Goal: Contribute content: Add original content to the website for others to see

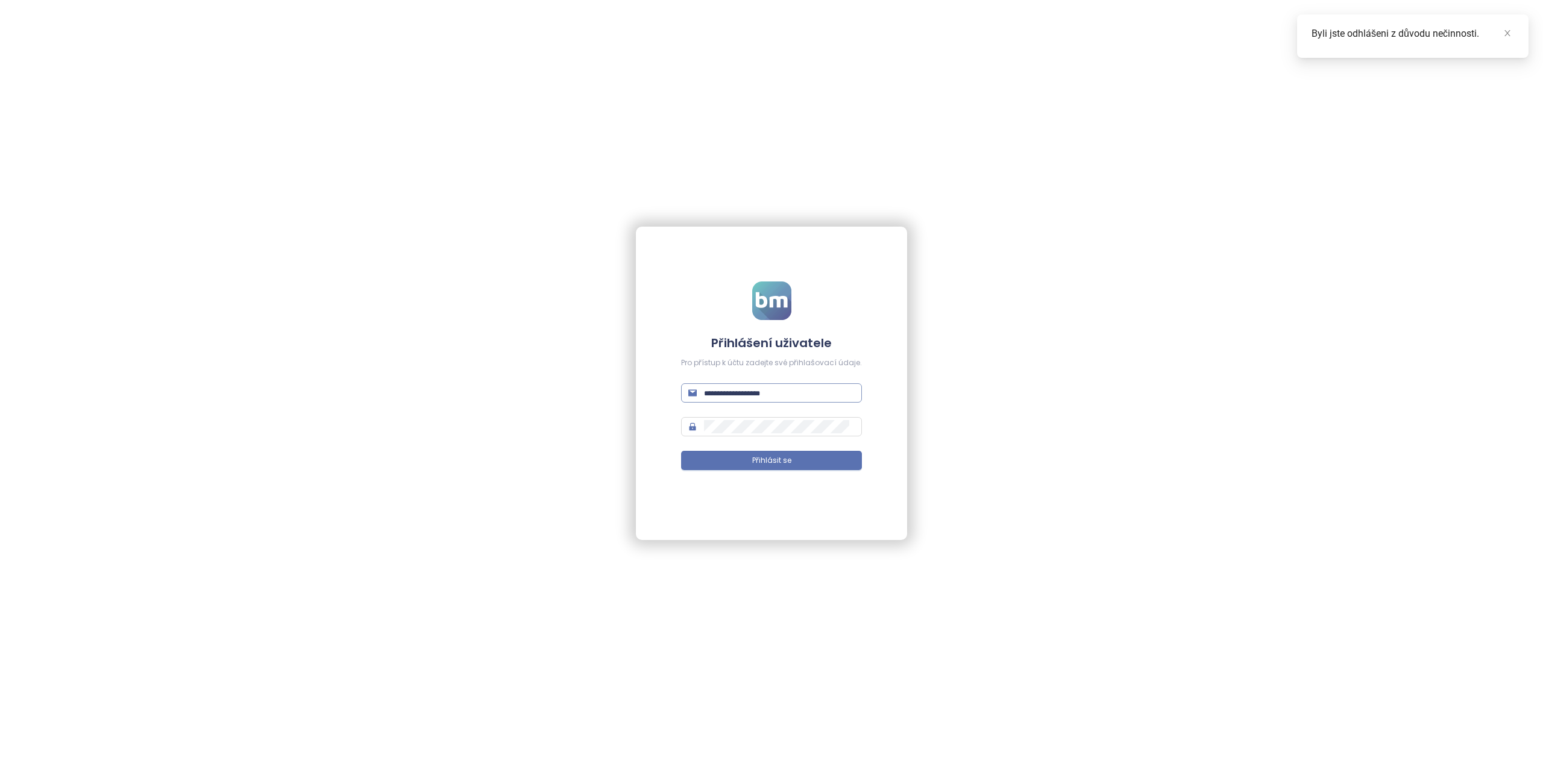
click at [727, 390] on input "text" at bounding box center [779, 392] width 151 height 13
type input "**********"
click at [753, 462] on span "Přihlásit se" at bounding box center [771, 460] width 39 height 11
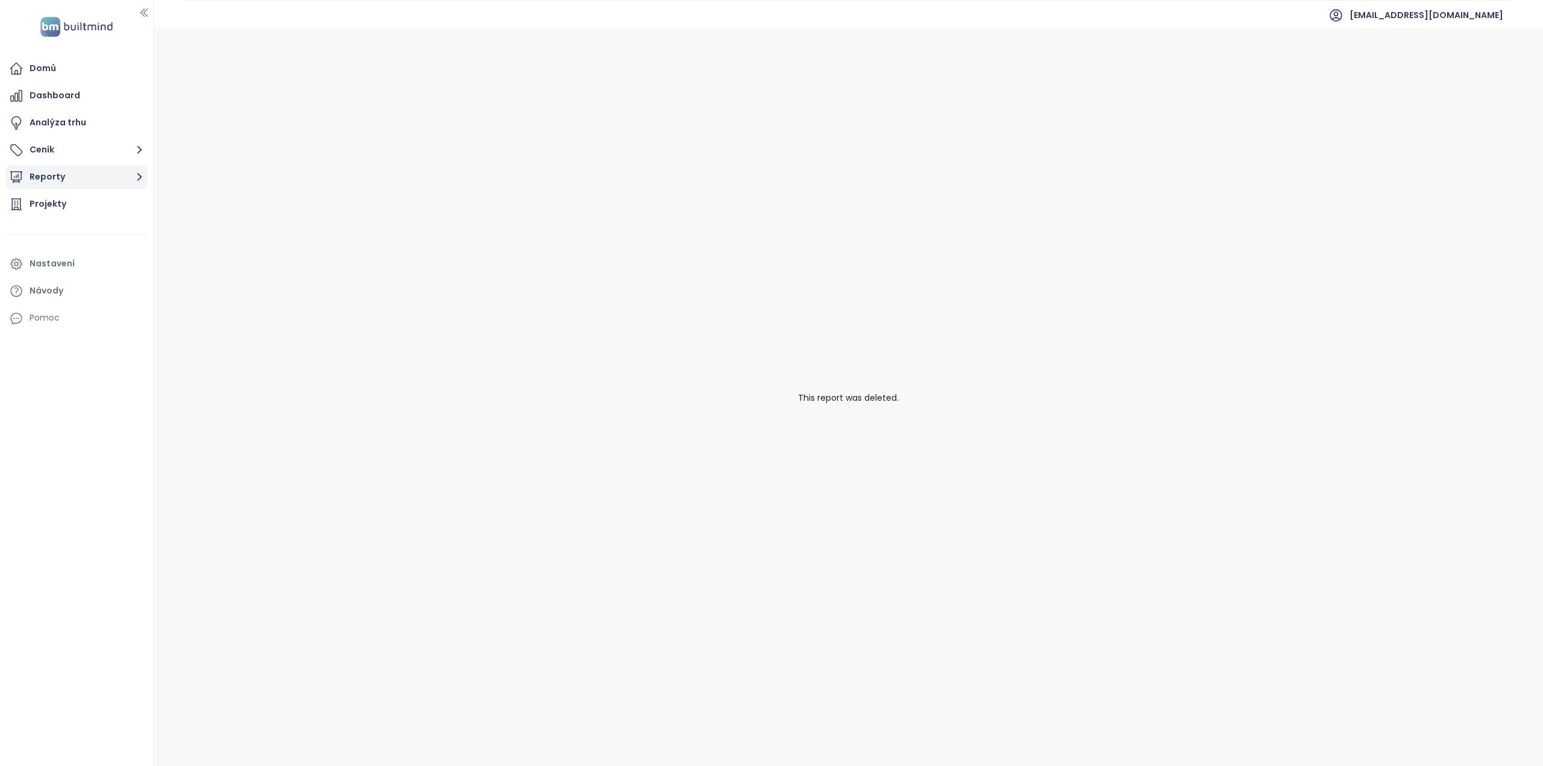
click at [72, 175] on button "Reporty" at bounding box center [76, 177] width 141 height 24
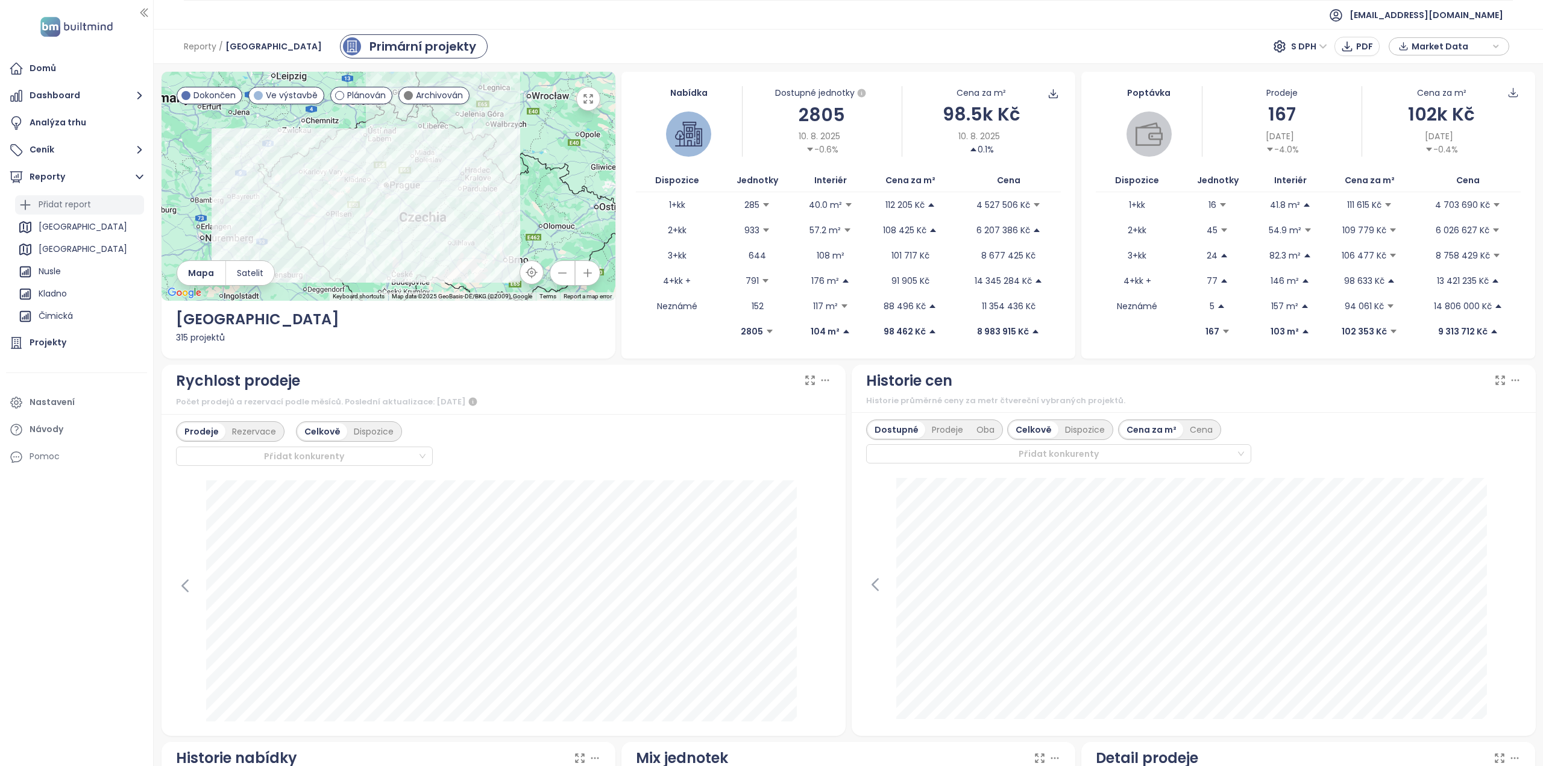
click at [64, 202] on div "Přidat report" at bounding box center [65, 204] width 52 height 15
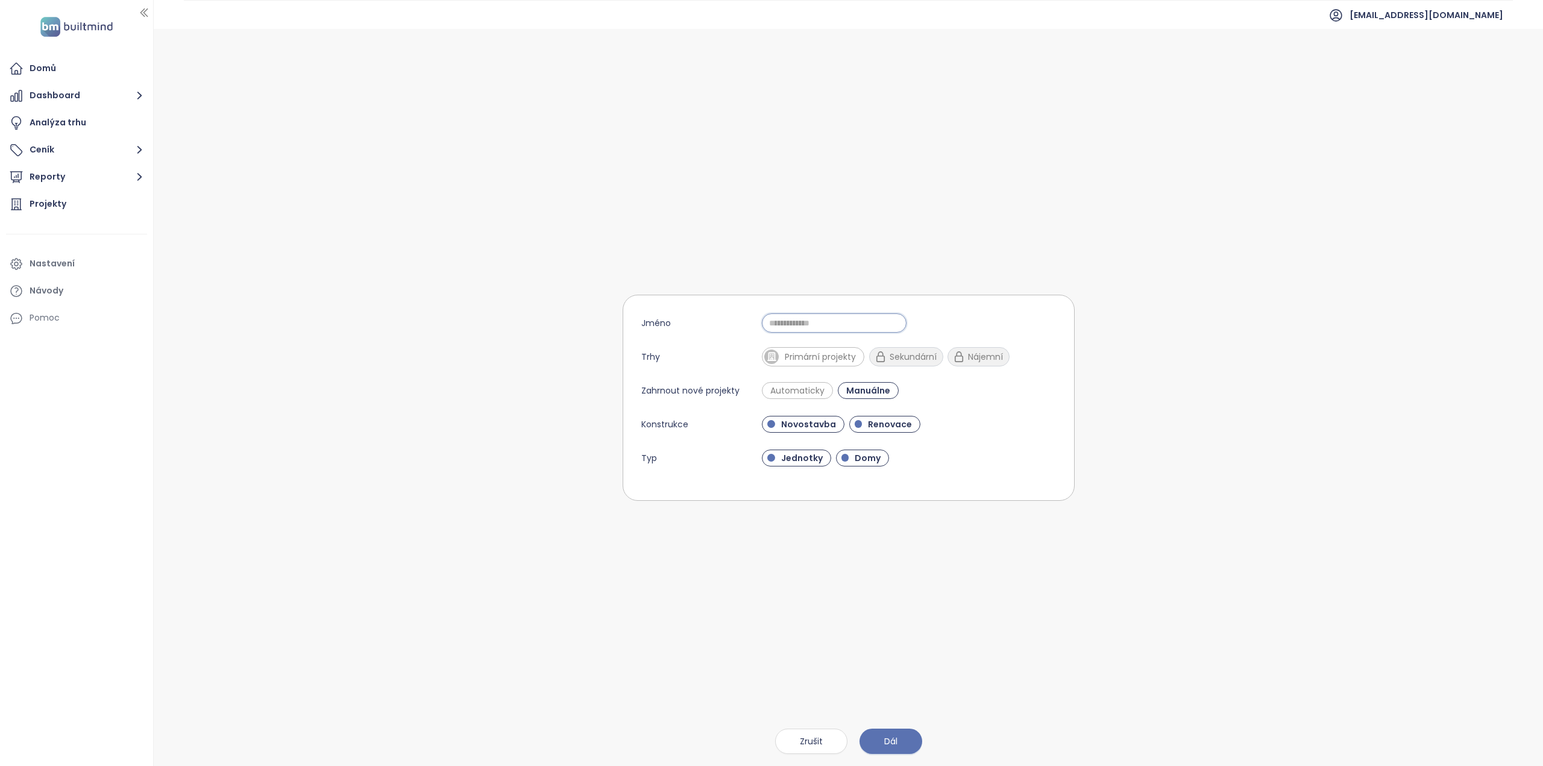
click at [787, 324] on input "Jméno" at bounding box center [834, 322] width 145 height 19
type input "**********"
click at [798, 378] on form "**********" at bounding box center [849, 398] width 452 height 206
click at [797, 385] on span "Automaticky" at bounding box center [797, 391] width 66 height 12
click at [815, 351] on span "Primární projekty" at bounding box center [820, 357] width 83 height 12
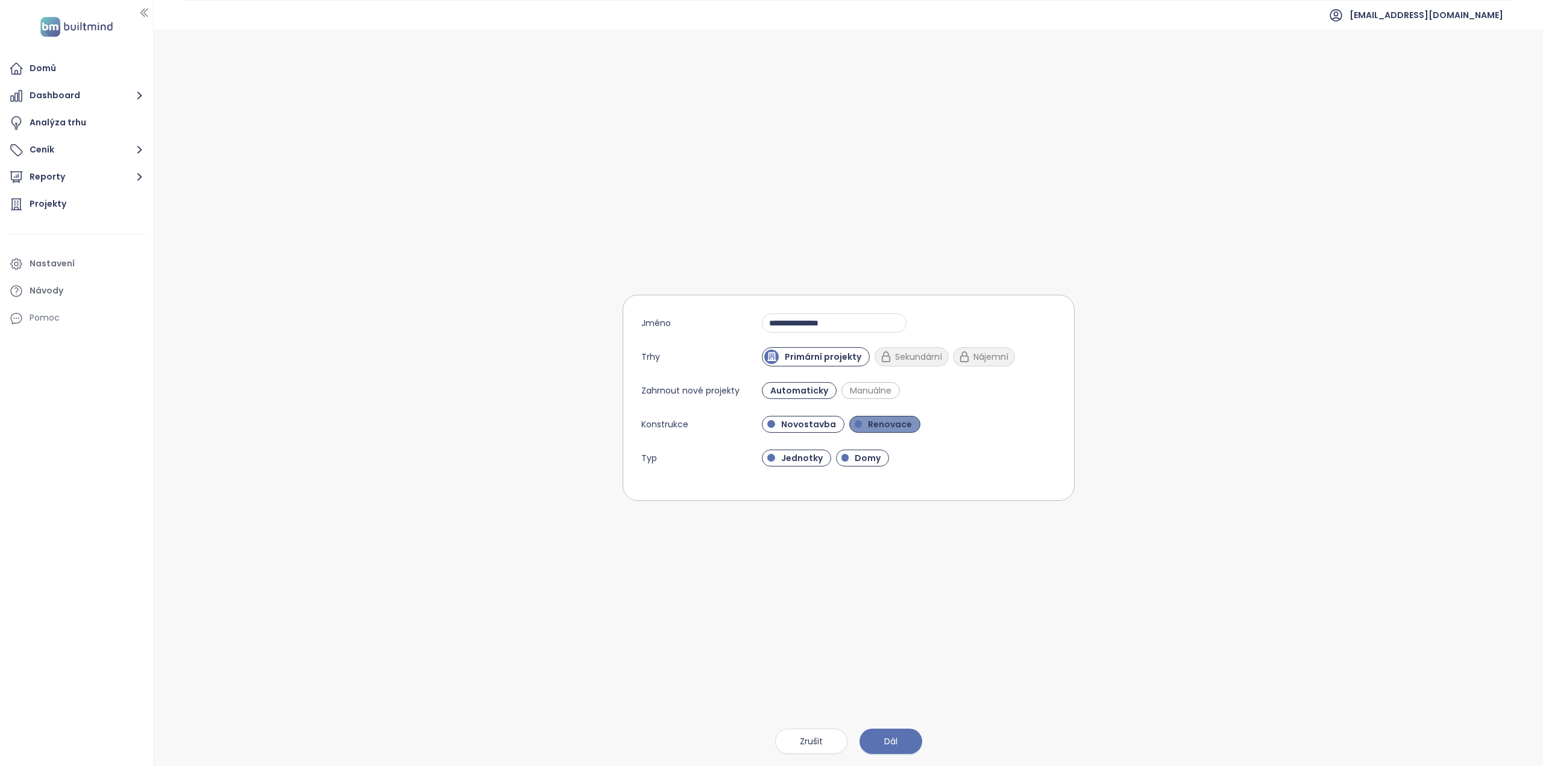
click at [877, 422] on span "Renovace" at bounding box center [890, 424] width 56 height 12
click at [851, 453] on span "Domy" at bounding box center [868, 458] width 38 height 12
click at [905, 742] on button "Dál" at bounding box center [890, 741] width 63 height 25
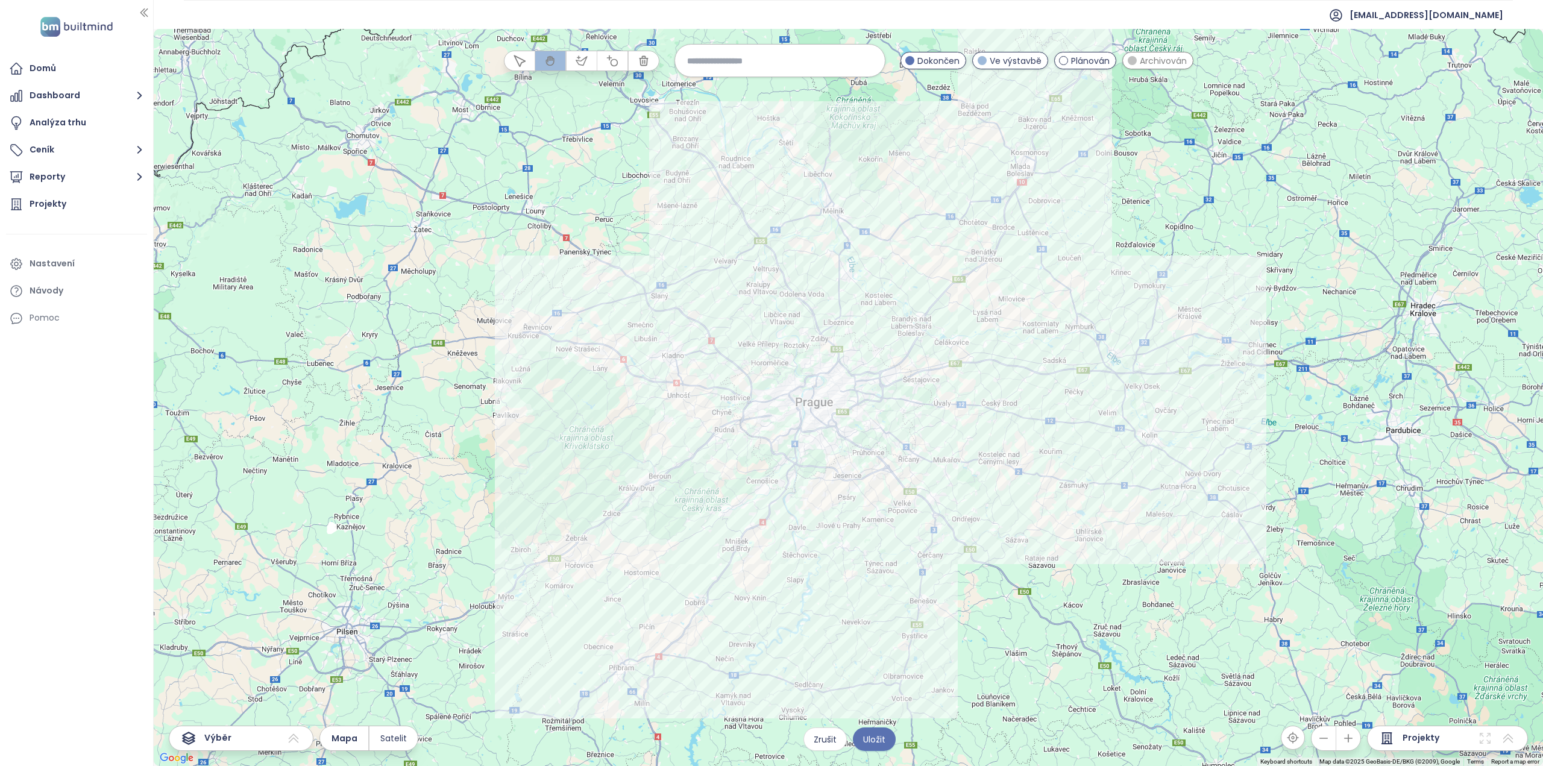
click at [771, 52] on input at bounding box center [780, 61] width 186 height 26
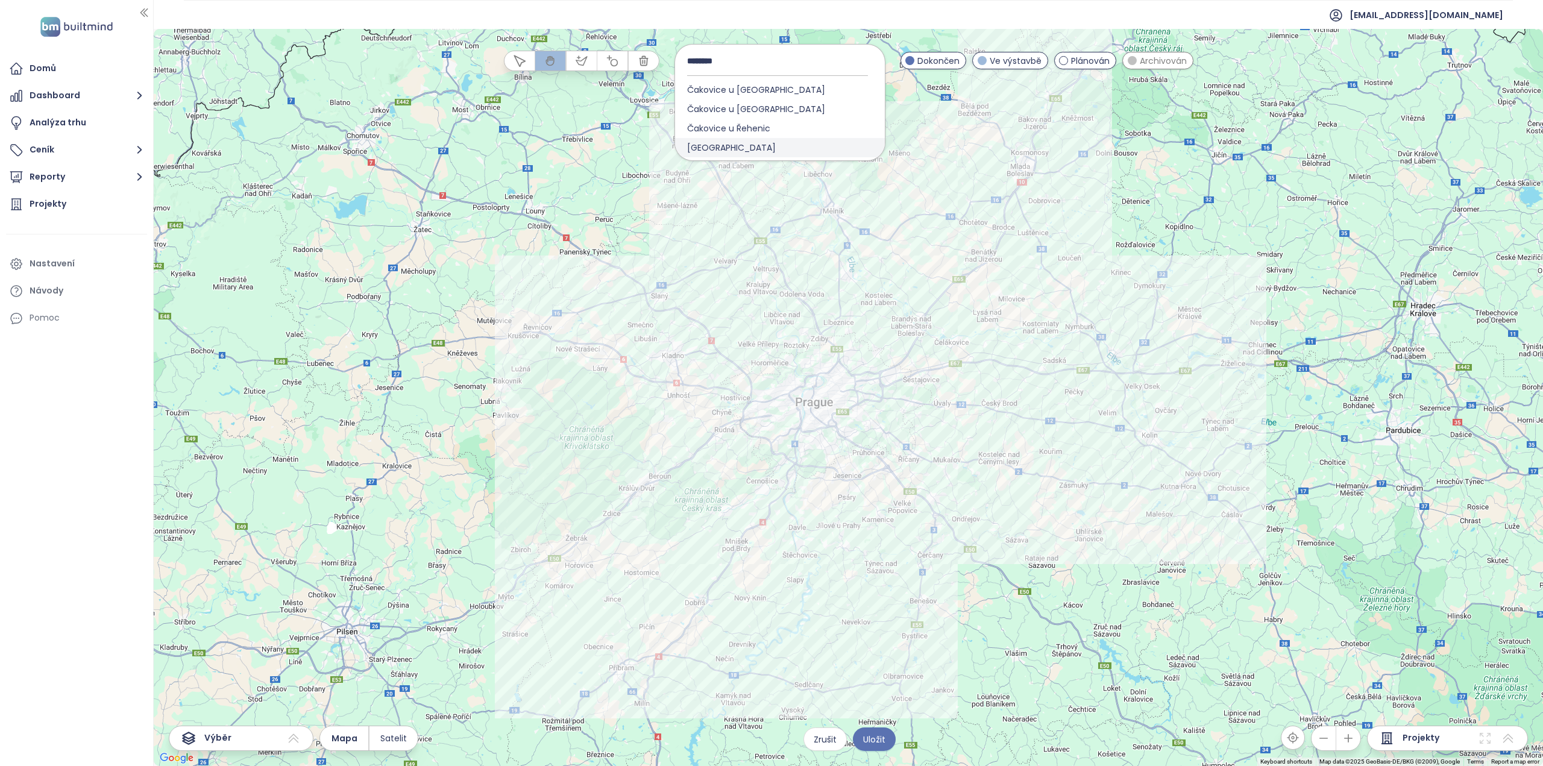
type input "********"
click at [721, 147] on span "[GEOGRAPHIC_DATA]" at bounding box center [731, 147] width 113 height 19
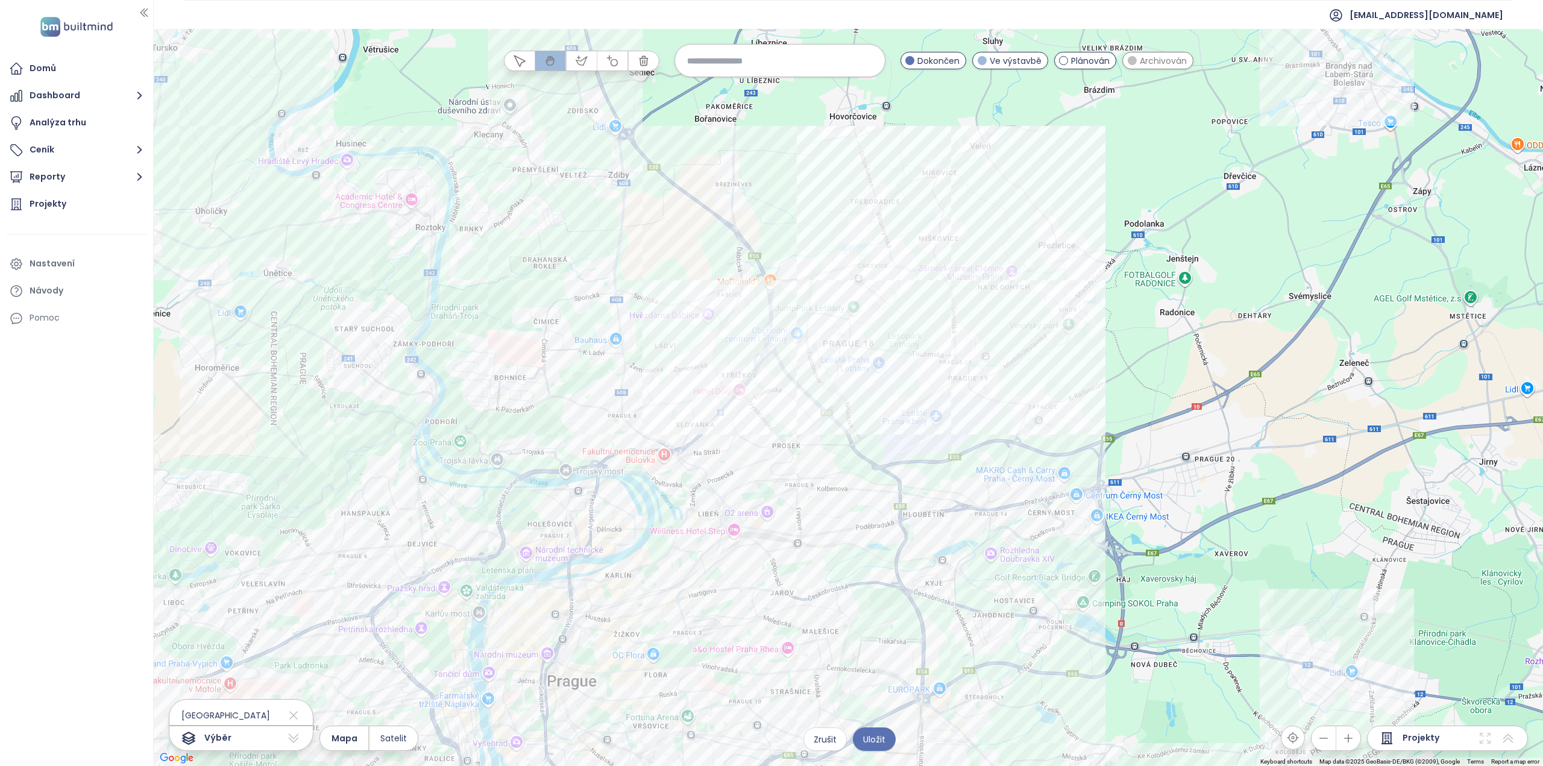
drag, startPoint x: 883, startPoint y: 209, endPoint x: 865, endPoint y: 343, distance: 134.9
click at [865, 343] on div at bounding box center [848, 397] width 1389 height 737
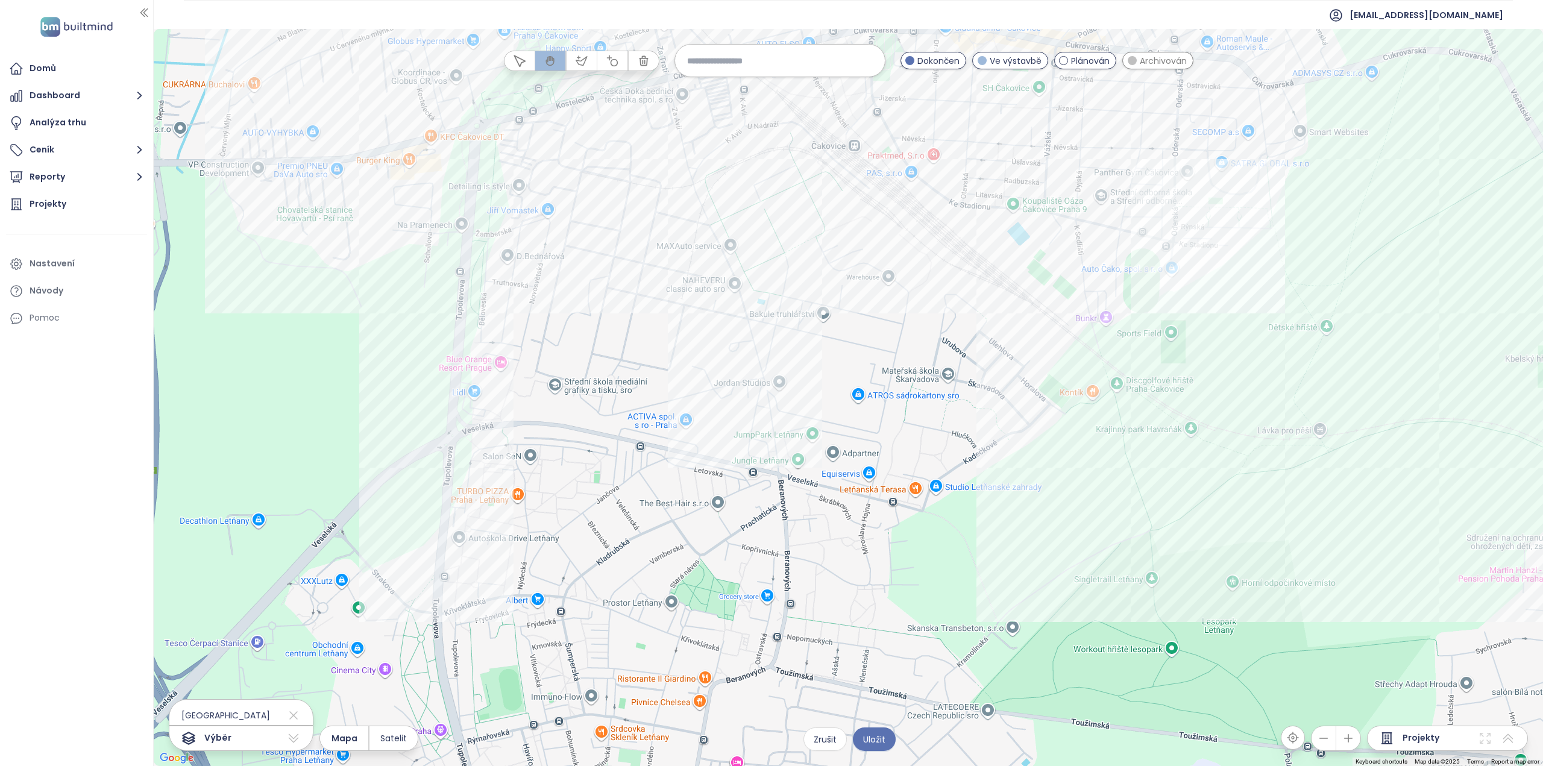
click at [1135, 60] on span at bounding box center [1132, 60] width 9 height 9
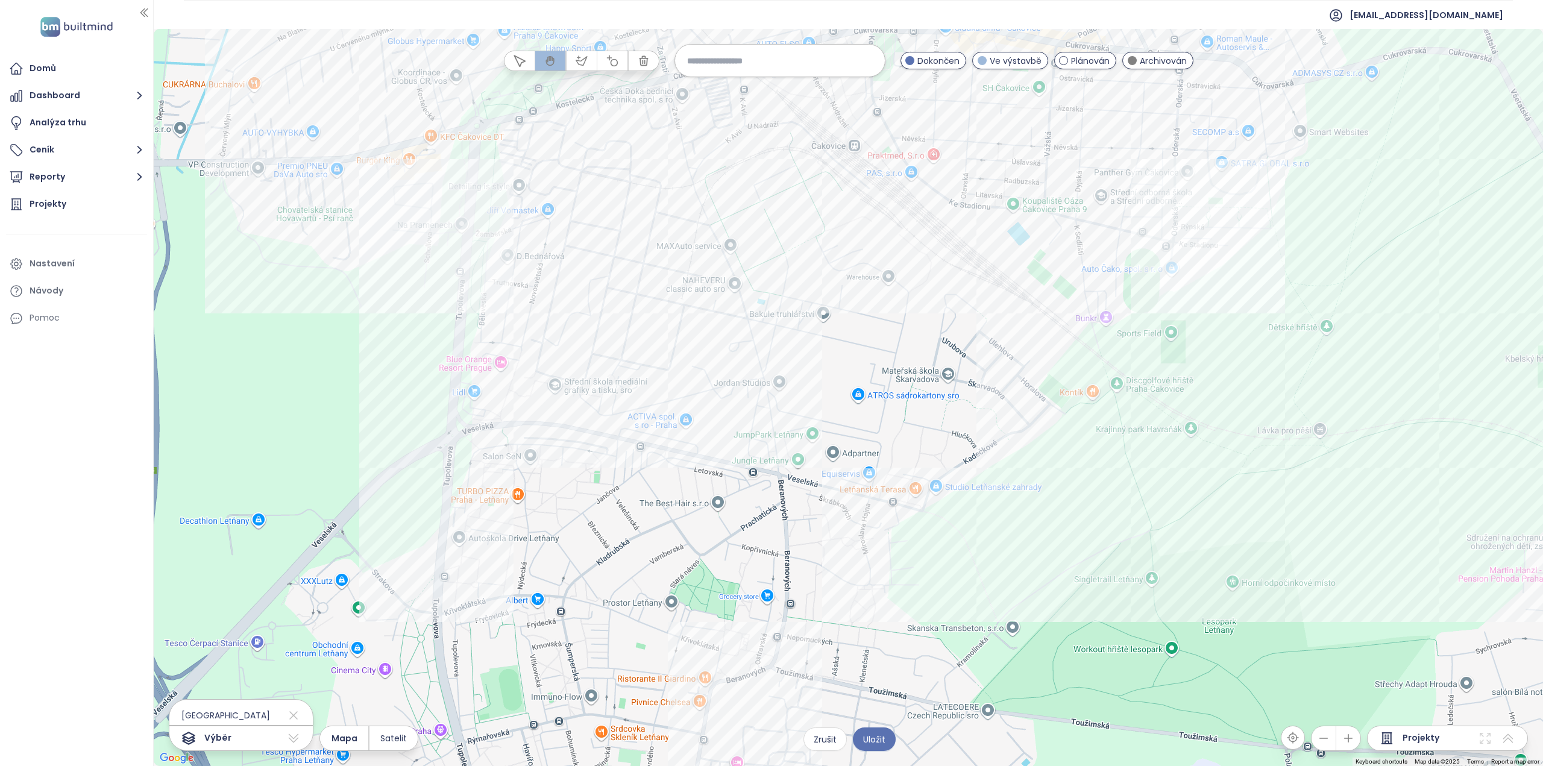
click at [1140, 58] on span "Archivován" at bounding box center [1163, 60] width 47 height 13
click at [1069, 58] on div "Plánován" at bounding box center [1085, 60] width 63 height 17
click at [1071, 57] on span "Plánován" at bounding box center [1090, 60] width 39 height 13
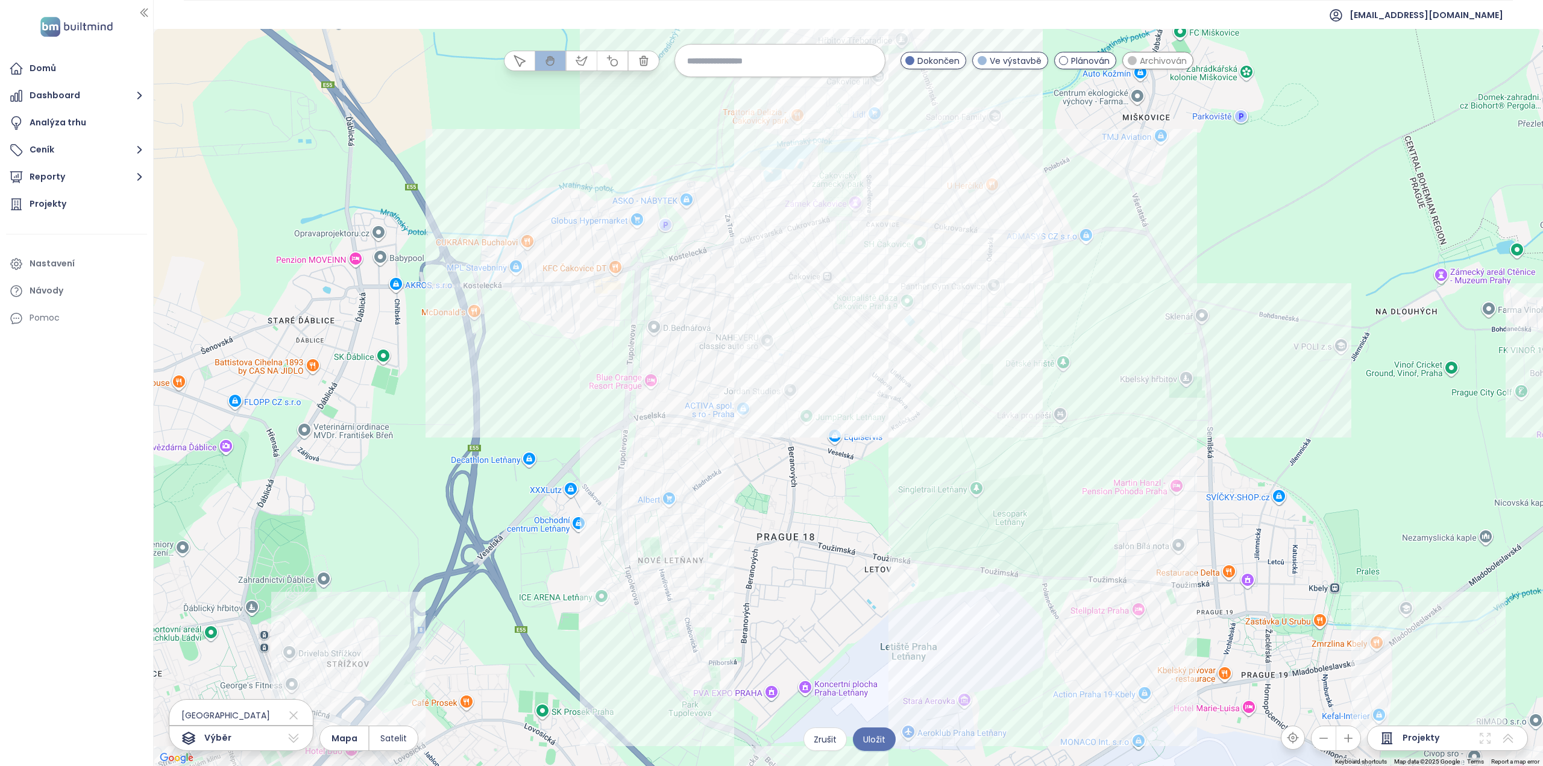
click at [584, 62] on icon "button" at bounding box center [581, 60] width 11 height 8
click at [745, 277] on div at bounding box center [848, 398] width 1389 height 737
drag, startPoint x: 764, startPoint y: 451, endPoint x: 852, endPoint y: 434, distance: 89.6
click at [765, 451] on div at bounding box center [848, 398] width 1389 height 737
click at [933, 391] on div at bounding box center [848, 398] width 1389 height 737
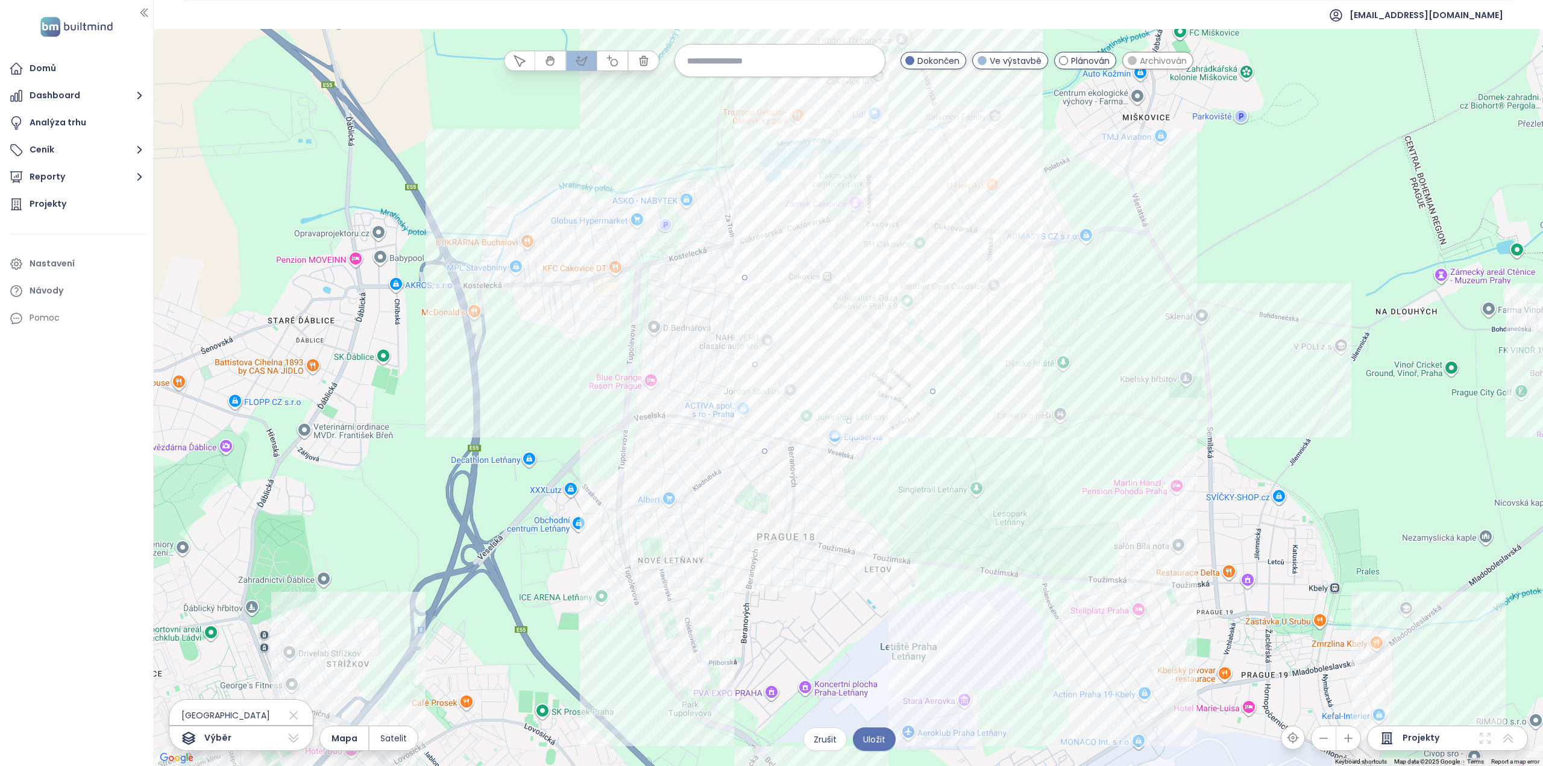
click at [812, 227] on div at bounding box center [848, 398] width 1389 height 737
click at [747, 276] on div at bounding box center [848, 398] width 1389 height 737
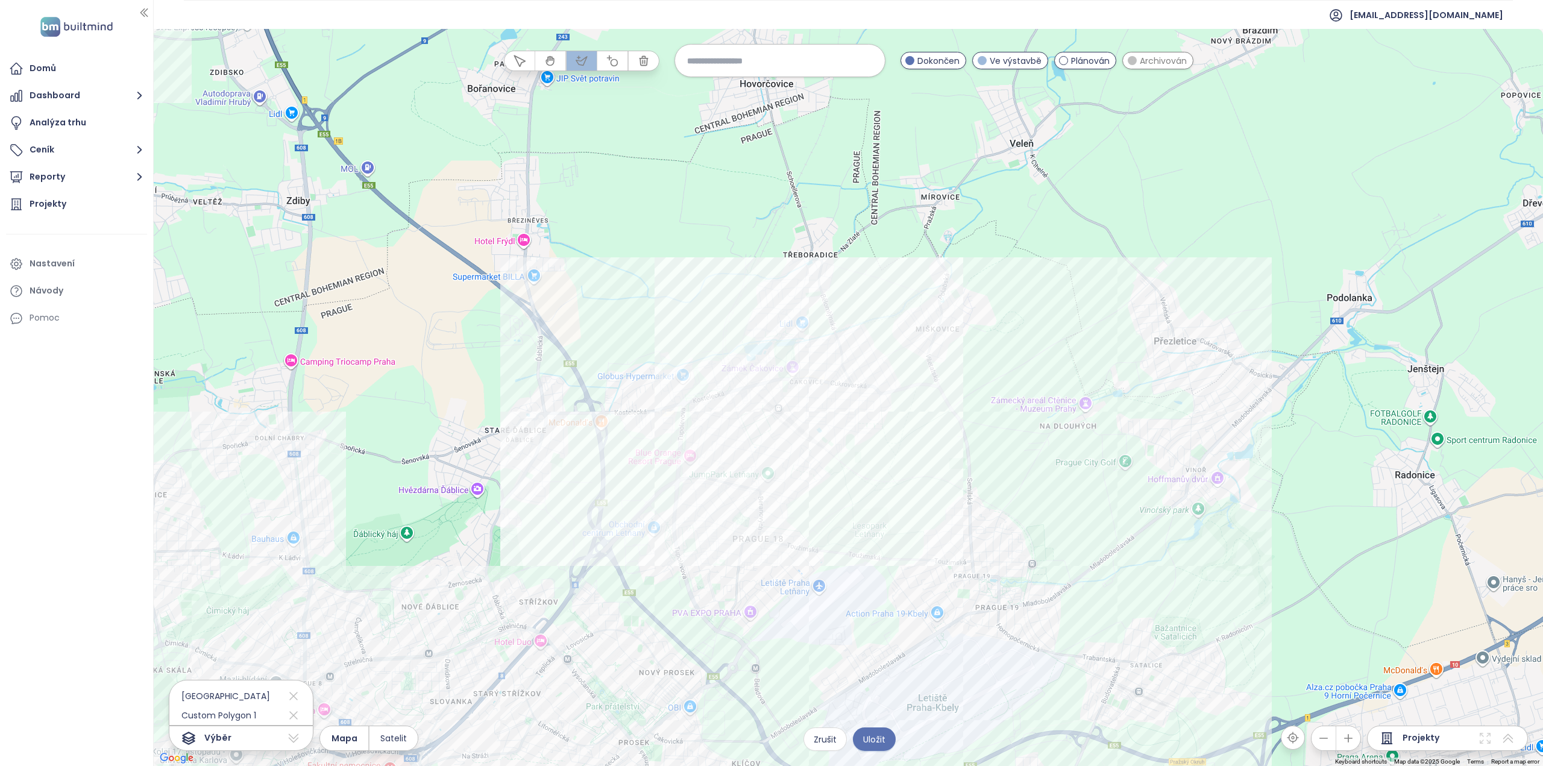
drag, startPoint x: 831, startPoint y: 294, endPoint x: 823, endPoint y: 382, distance: 88.4
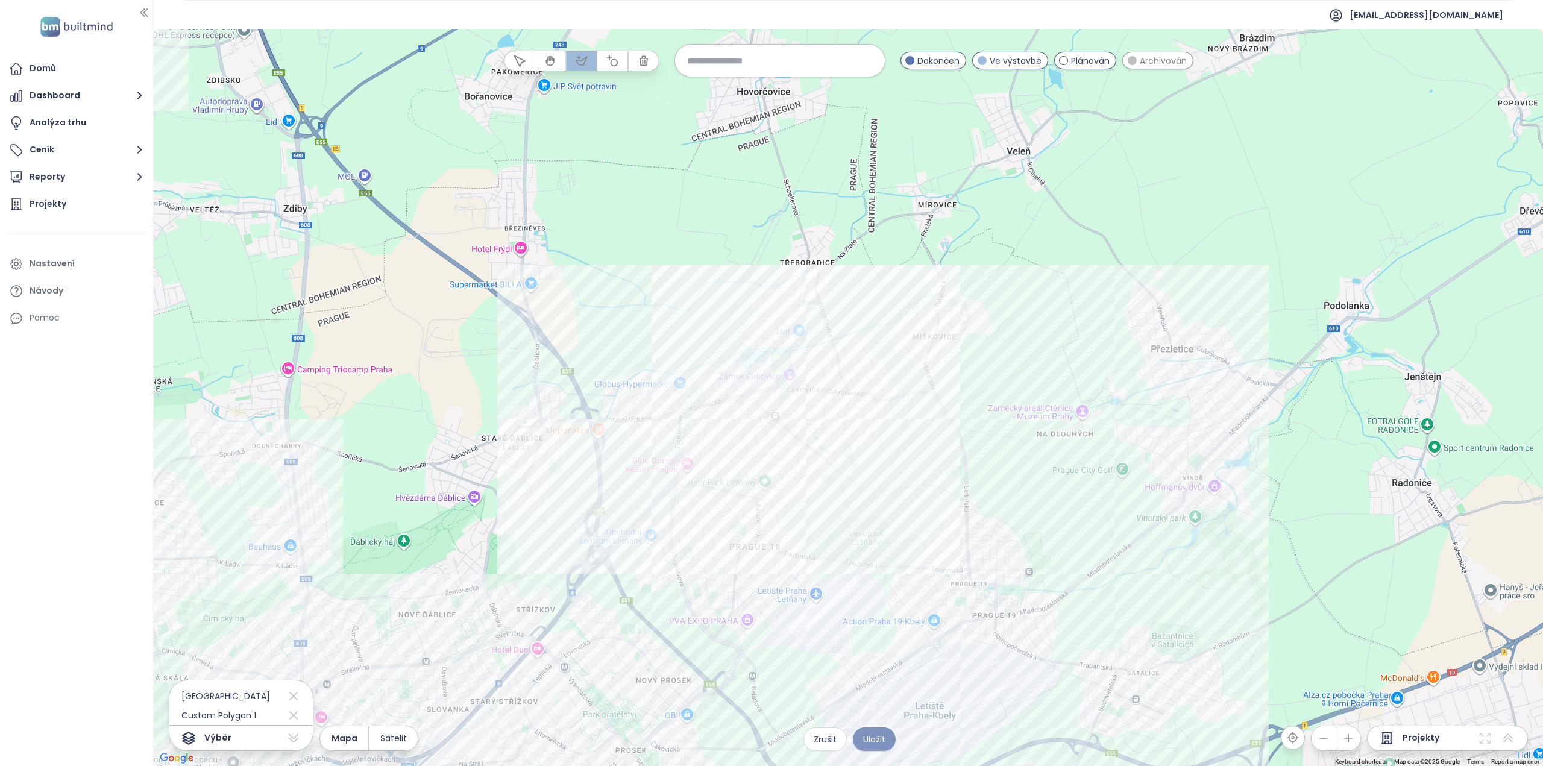
click at [882, 744] on span "Uložit" at bounding box center [874, 739] width 22 height 13
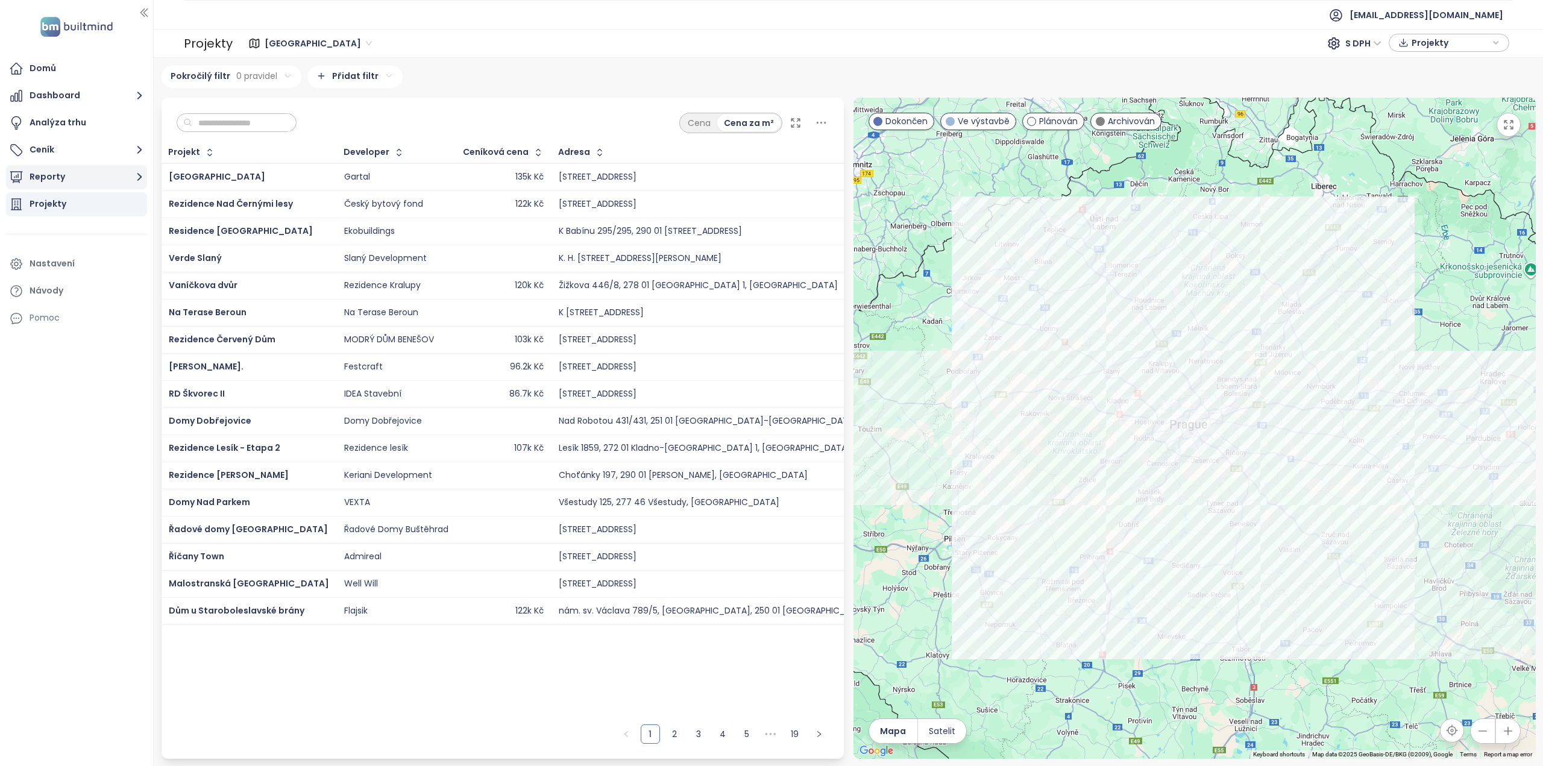
click at [84, 180] on button "Reporty" at bounding box center [76, 177] width 141 height 24
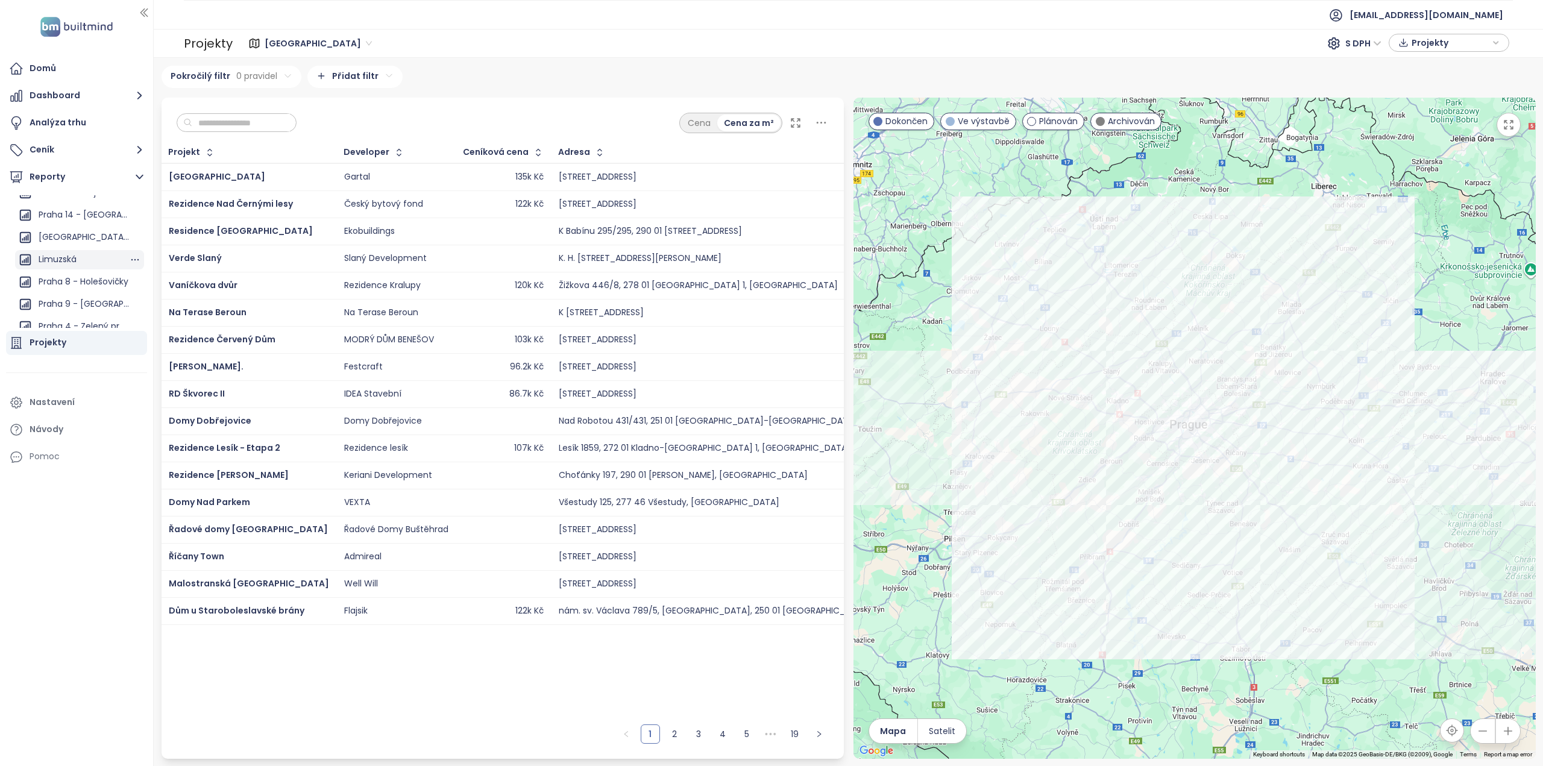
scroll to position [844, 0]
click at [90, 294] on div "[GEOGRAPHIC_DATA] - [GEOGRAPHIC_DATA]" at bounding box center [84, 297] width 90 height 15
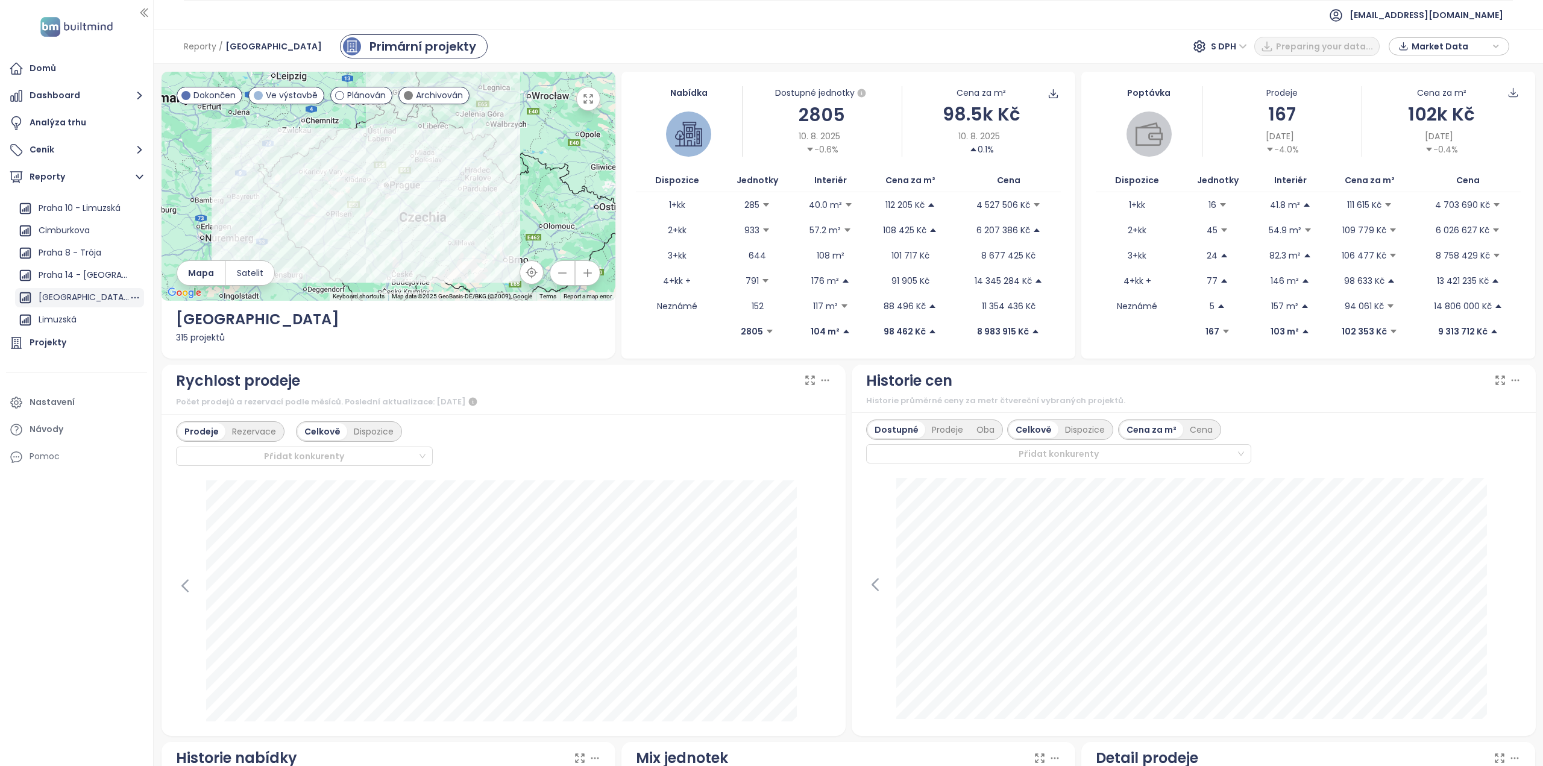
click at [80, 297] on div "[GEOGRAPHIC_DATA] - [GEOGRAPHIC_DATA]" at bounding box center [84, 297] width 90 height 15
